Goal: Find specific page/section: Find specific page/section

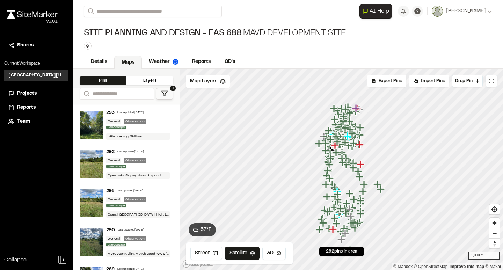
drag, startPoint x: 364, startPoint y: 150, endPoint x: 357, endPoint y: 165, distance: 16.3
click at [357, 165] on icon "Map marker" at bounding box center [353, 168] width 9 height 9
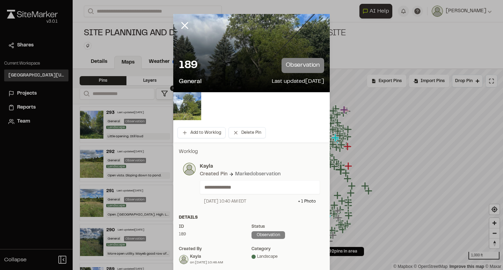
scroll to position [1, 0]
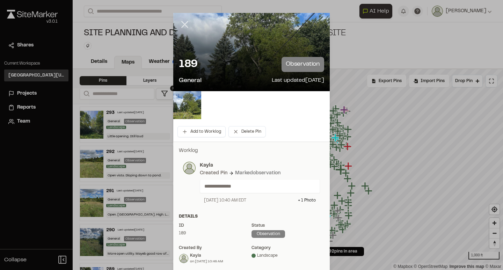
click at [179, 25] on icon at bounding box center [185, 25] width 12 height 12
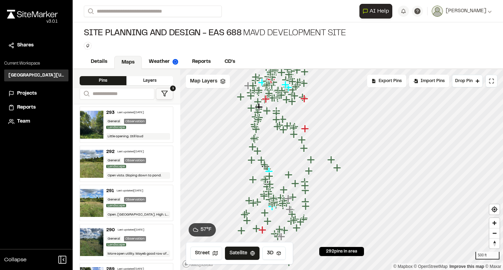
click at [288, 199] on icon "Map marker" at bounding box center [283, 203] width 9 height 9
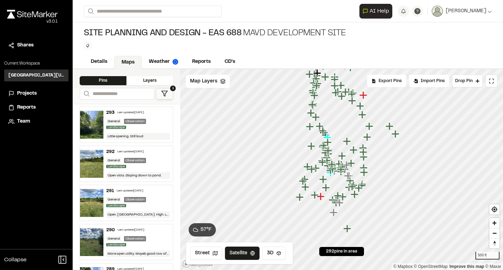
click at [336, 167] on icon "Map marker" at bounding box center [332, 164] width 9 height 9
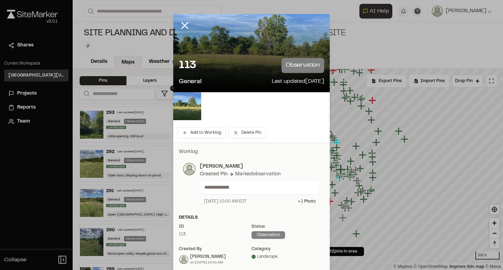
click at [180, 18] on div at bounding box center [190, 31] width 34 height 34
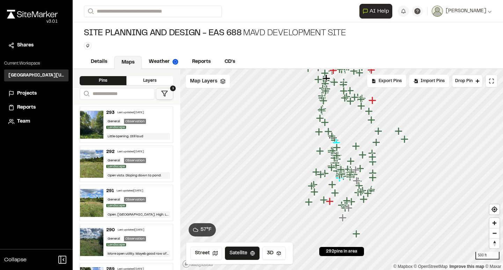
click at [184, 24] on div "Site Planning and Design - EAS 688 MAVD Development Site Type Enter or comma to…" at bounding box center [288, 38] width 431 height 33
click at [356, 145] on icon "Map marker" at bounding box center [356, 146] width 8 height 8
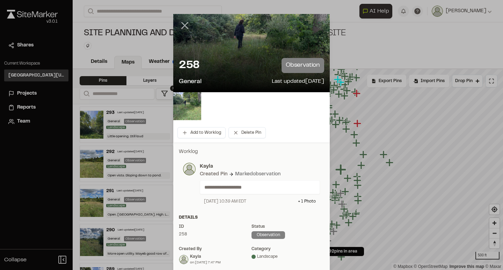
click at [188, 27] on icon at bounding box center [185, 26] width 12 height 12
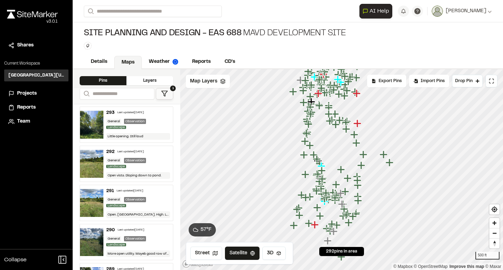
click at [348, 179] on icon "Map marker" at bounding box center [348, 178] width 8 height 8
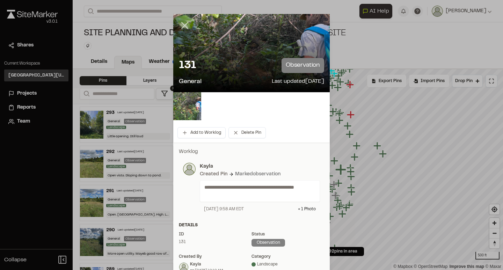
scroll to position [0, 0]
click at [183, 25] on icon at bounding box center [185, 26] width 12 height 12
